Goal: Task Accomplishment & Management: Manage account settings

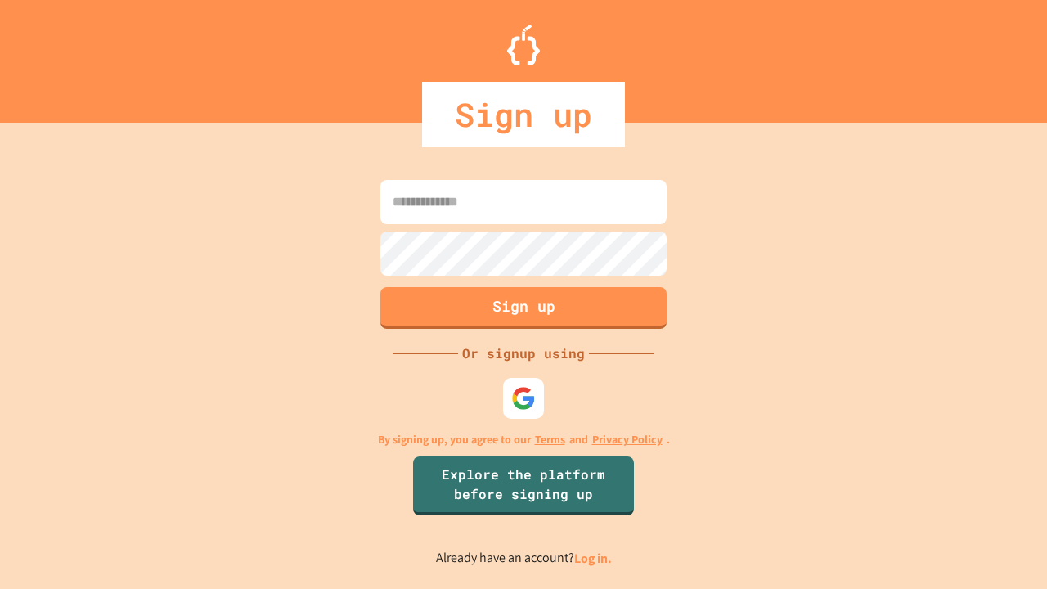
click at [594, 558] on link "Log in." at bounding box center [593, 557] width 38 height 17
